Goal: Task Accomplishment & Management: Use online tool/utility

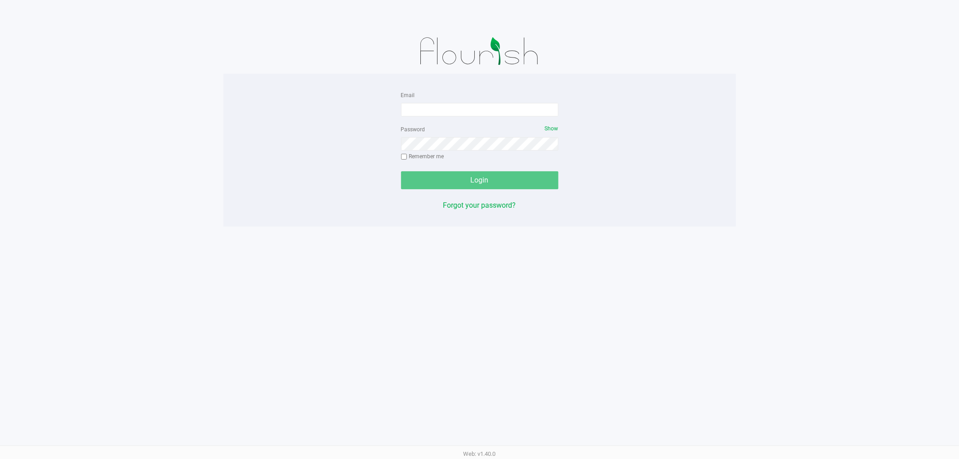
click at [350, 249] on div "Email Password Show Remember me Login Forgot your password? Web: v1.40.0" at bounding box center [479, 229] width 959 height 459
click at [449, 109] on input "Email" at bounding box center [479, 109] width 157 height 13
type input "[EMAIL_ADDRESS][DOMAIN_NAME]"
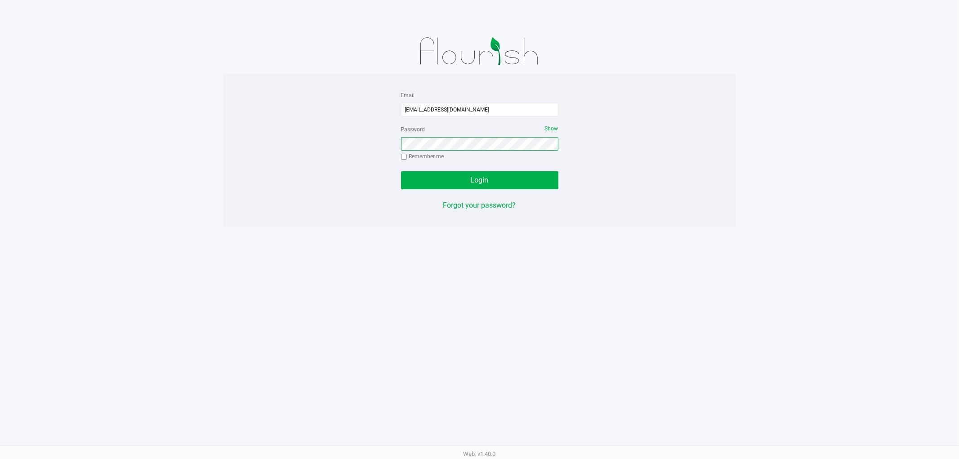
click at [401, 171] on button "Login" at bounding box center [479, 180] width 157 height 18
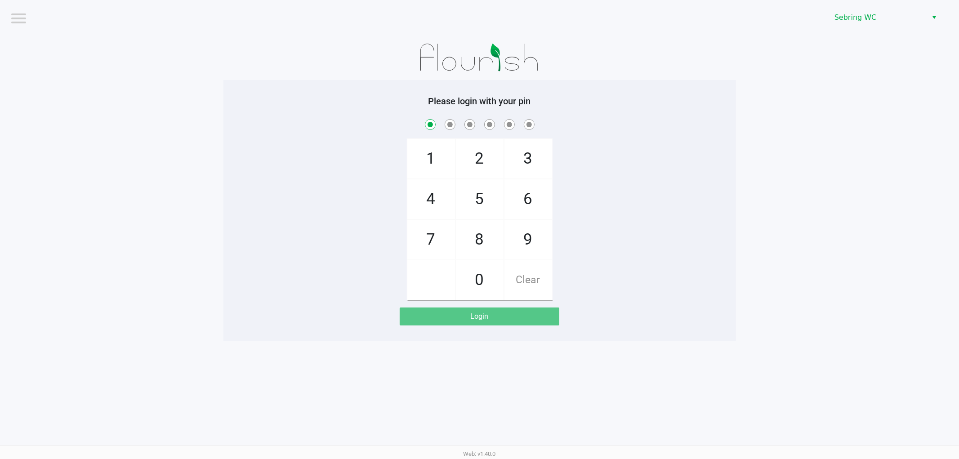
checkbox input "true"
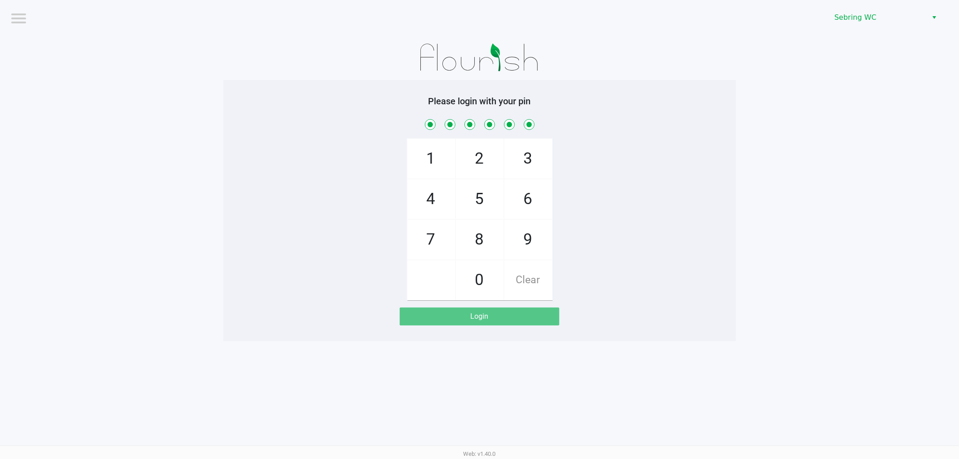
checkbox input "true"
